Goal: Book appointment/travel/reservation

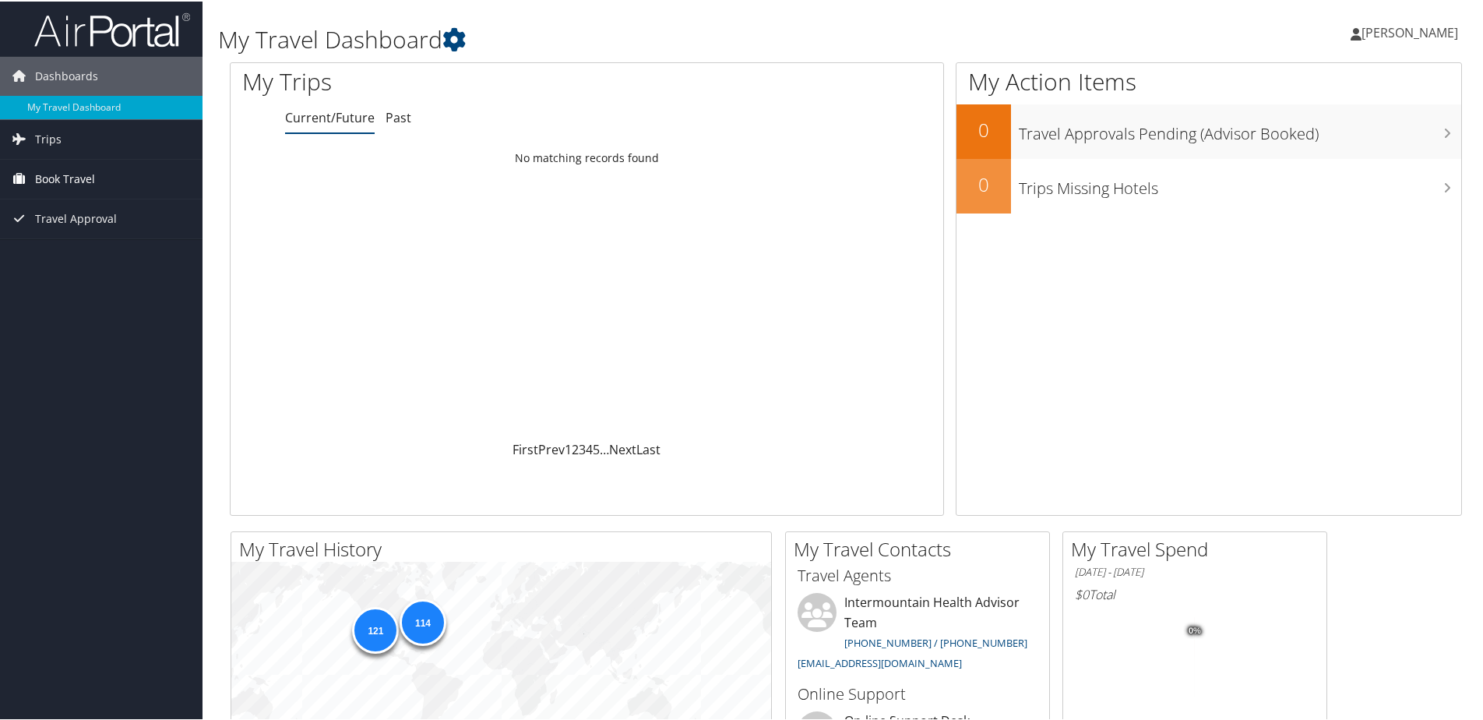
click at [59, 178] on span "Book Travel" at bounding box center [65, 177] width 60 height 39
click at [93, 257] on link "Book/Manage Online Trips" at bounding box center [101, 255] width 203 height 23
